Goal: Navigation & Orientation: Find specific page/section

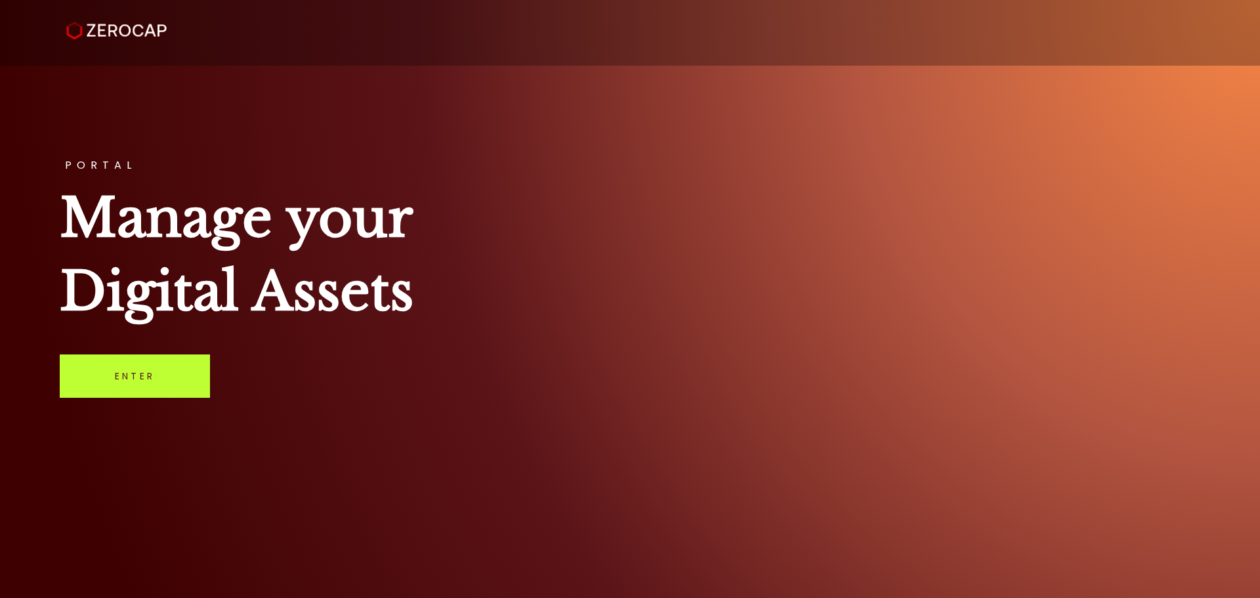
click at [162, 366] on link "Enter" at bounding box center [135, 376] width 150 height 43
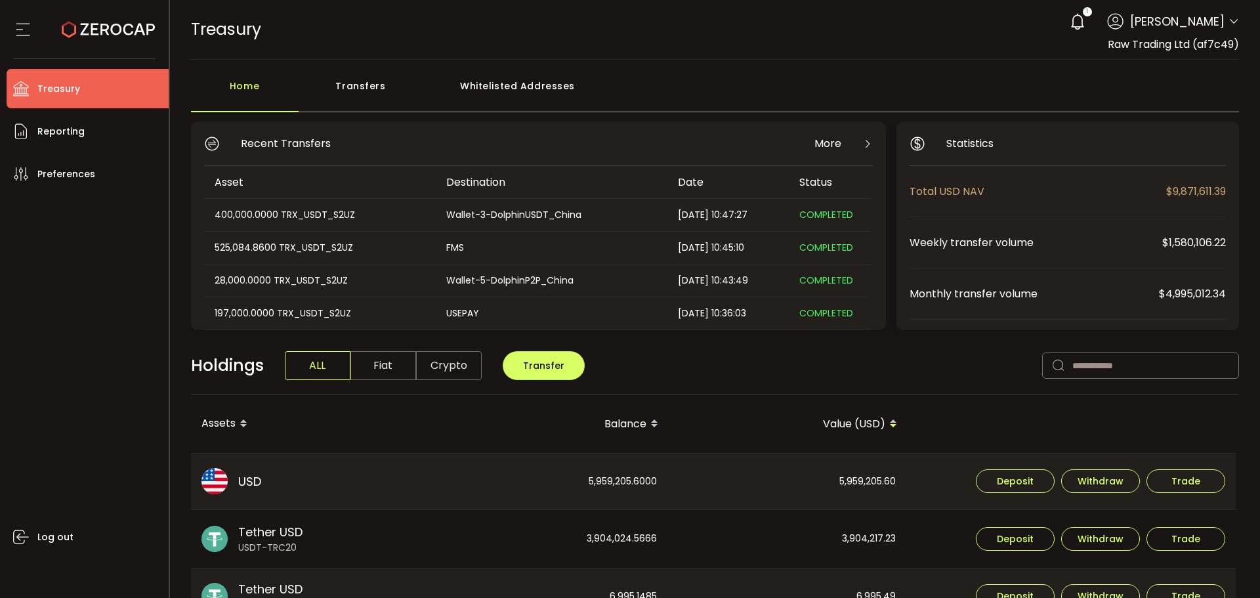
click at [371, 86] on div "Transfers" at bounding box center [361, 92] width 125 height 39
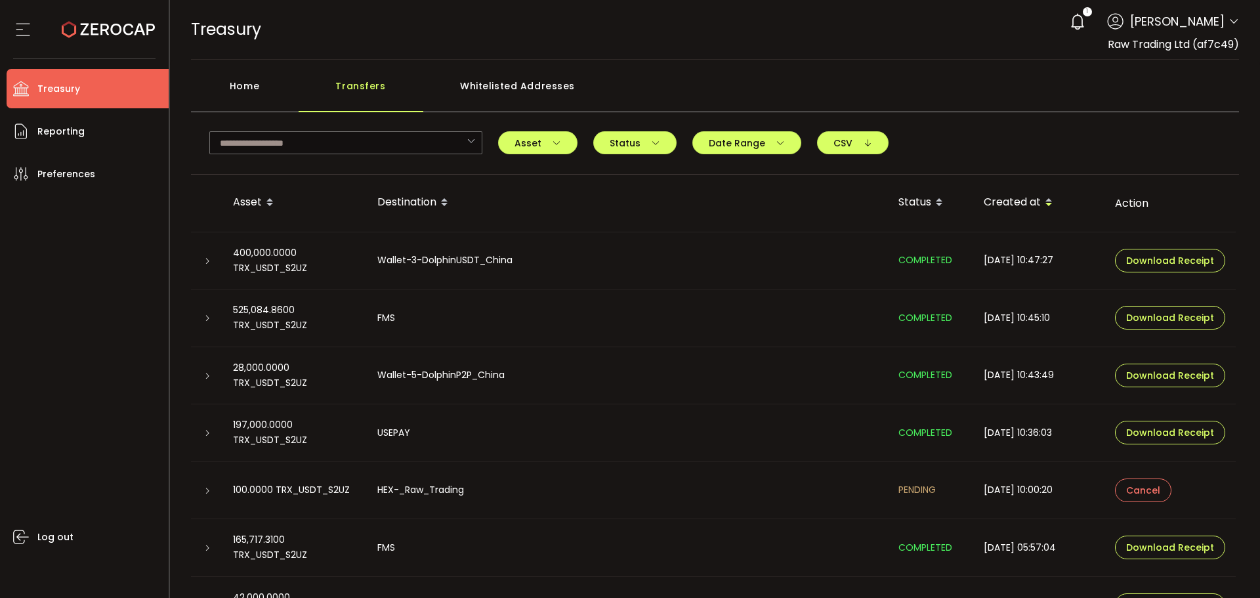
click at [270, 95] on div "Home" at bounding box center [245, 92] width 108 height 39
